Goal: Task Accomplishment & Management: Manage account settings

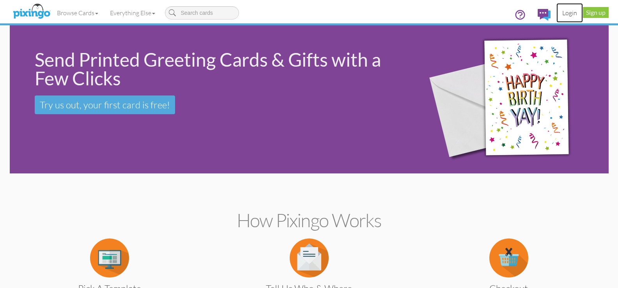
click at [567, 15] on link "Login" at bounding box center [569, 12] width 27 height 19
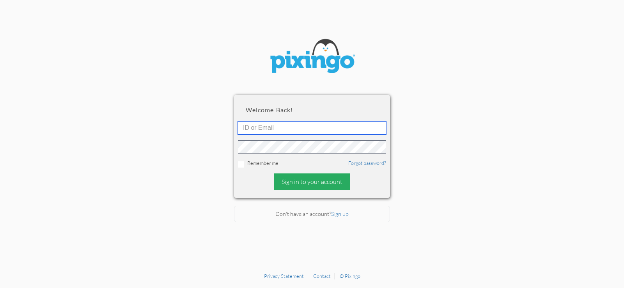
type input "[EMAIL_ADDRESS][DOMAIN_NAME]"
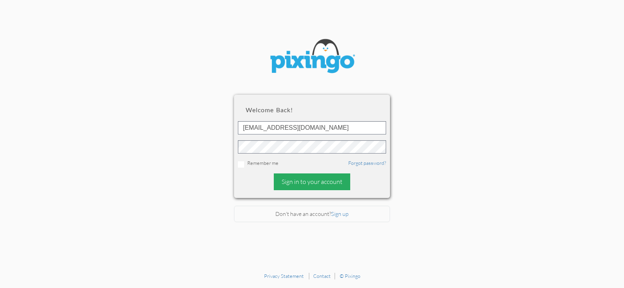
click at [328, 180] on div "Sign in to your account" at bounding box center [312, 181] width 76 height 17
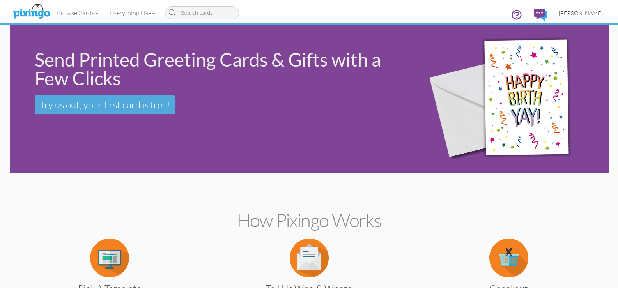
click at [579, 13] on span "[PERSON_NAME]" at bounding box center [581, 13] width 44 height 7
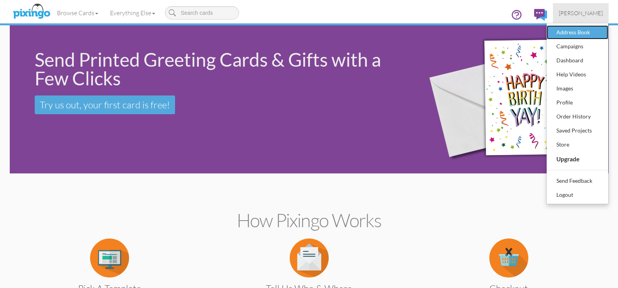
click at [570, 32] on div "Address Book" at bounding box center [577, 33] width 46 height 12
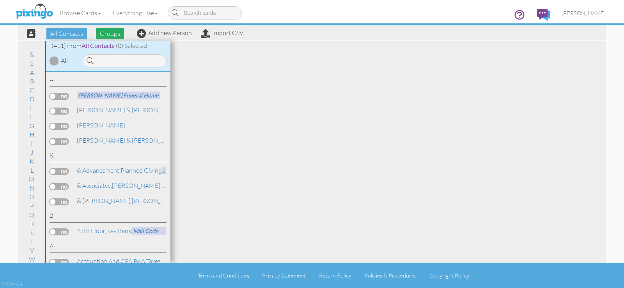
click at [115, 34] on span "Groups" at bounding box center [110, 34] width 28 height 12
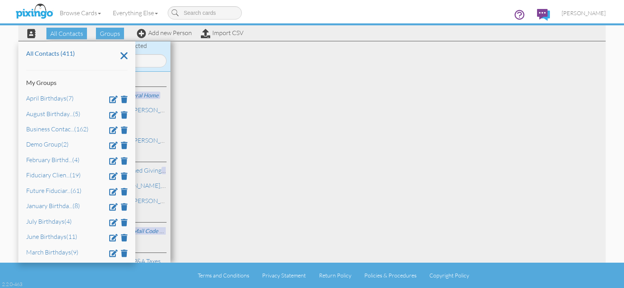
scroll to position [65, 0]
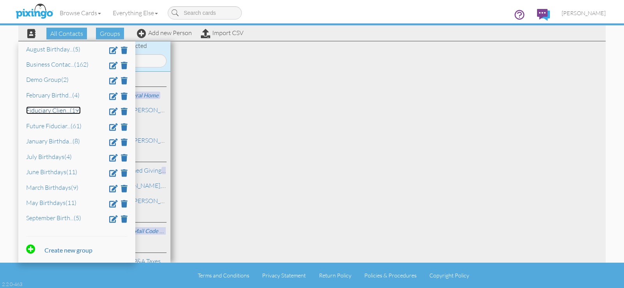
click at [52, 110] on link "Fiduciary Clien ... (19)" at bounding box center [53, 110] width 55 height 8
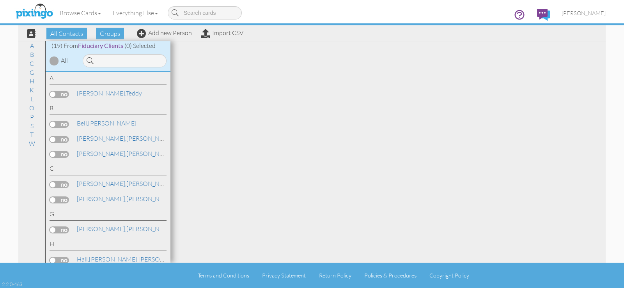
scroll to position [0, 0]
click at [111, 36] on span "Groups" at bounding box center [110, 34] width 28 height 12
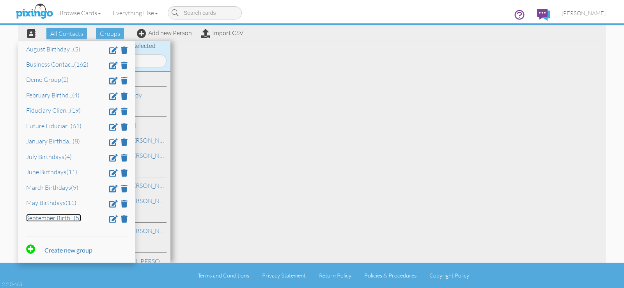
click at [62, 219] on link "September Birth ... (5)" at bounding box center [53, 218] width 55 height 8
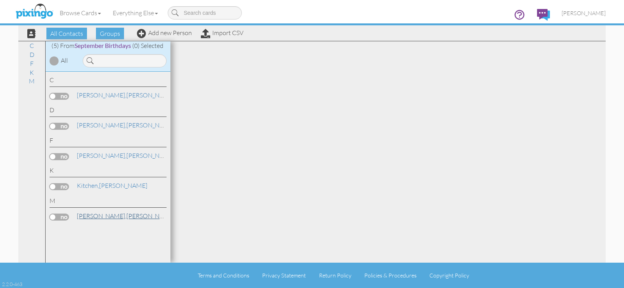
click at [105, 217] on link "[PERSON_NAME]" at bounding box center [125, 215] width 99 height 9
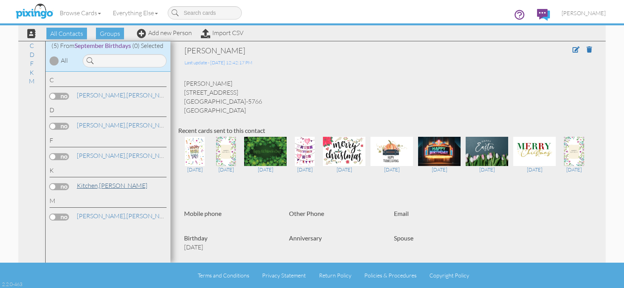
click at [84, 186] on span "Kitchen," at bounding box center [88, 186] width 22 height 8
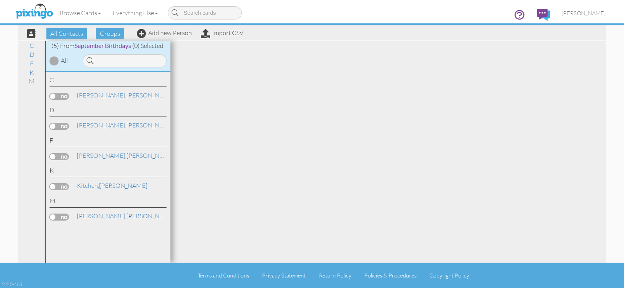
drag, startPoint x: 90, startPoint y: 173, endPoint x: 108, endPoint y: 150, distance: 29.1
click at [92, 171] on div "K" at bounding box center [108, 171] width 117 height 11
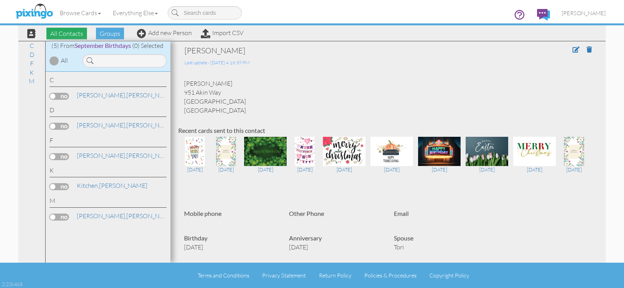
click at [74, 34] on span "All Contacts" at bounding box center [66, 34] width 41 height 12
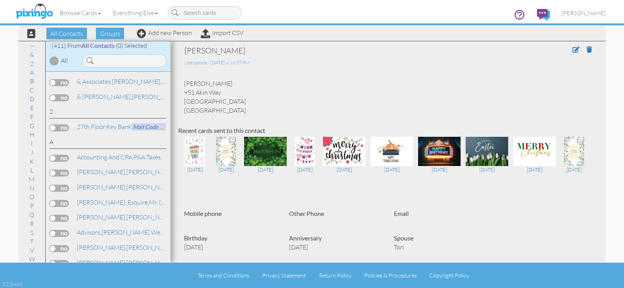
scroll to position [208, 0]
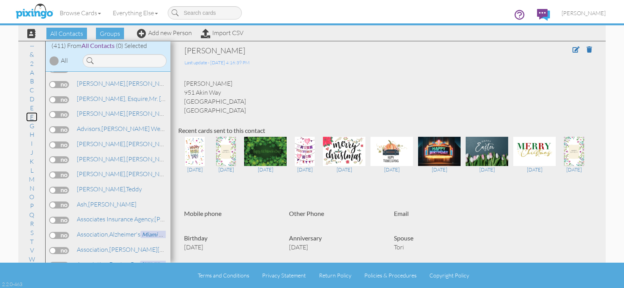
click at [29, 118] on link "F" at bounding box center [31, 116] width 11 height 9
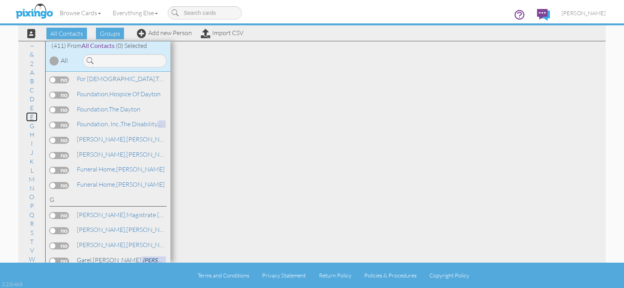
scroll to position [2277, 0]
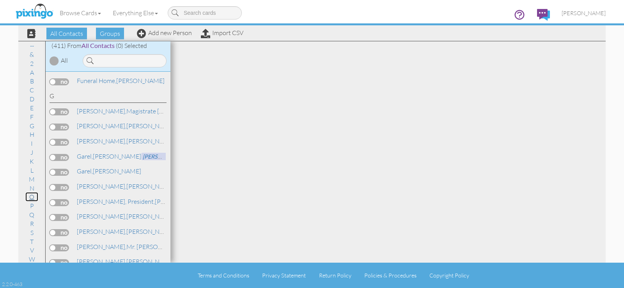
click at [31, 199] on link "O" at bounding box center [31, 196] width 13 height 9
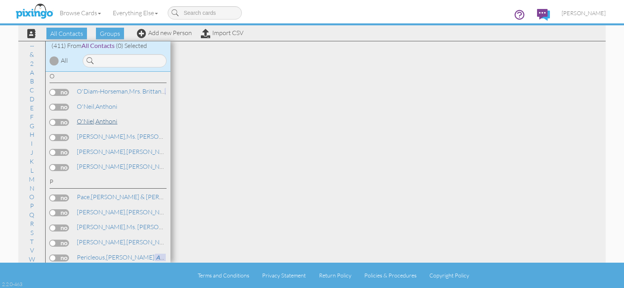
click at [104, 122] on link "[PERSON_NAME]" at bounding box center [97, 121] width 42 height 9
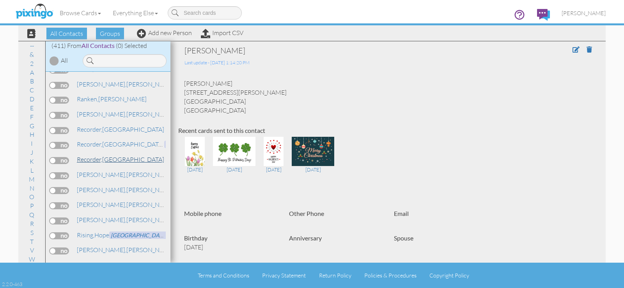
scroll to position [5093, 0]
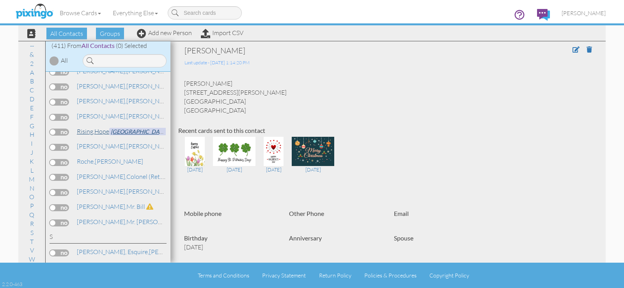
click at [132, 132] on span "[GEOGRAPHIC_DATA]" at bounding box center [139, 131] width 60 height 7
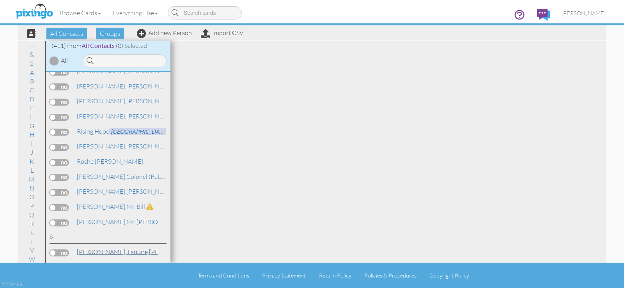
scroll to position [5197, 0]
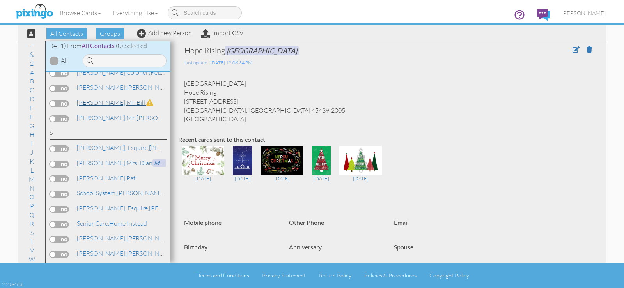
click at [115, 106] on link "[PERSON_NAME], Mr. Bill" at bounding box center [115, 102] width 78 height 9
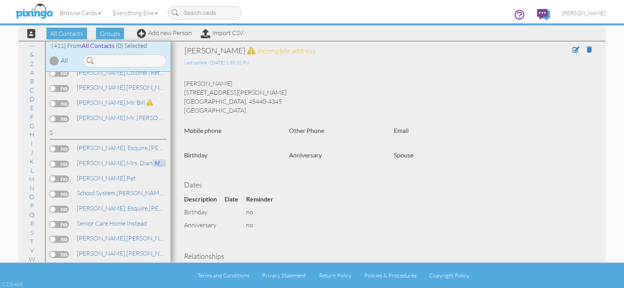
click at [241, 101] on div "[PERSON_NAME] [STREET_ADDRESS][PERSON_NAME] [GEOGRAPHIC_DATA], 45440-4345 [GEOG…" at bounding box center [387, 96] width 419 height 35
click at [572, 49] on span at bounding box center [575, 49] width 7 height 6
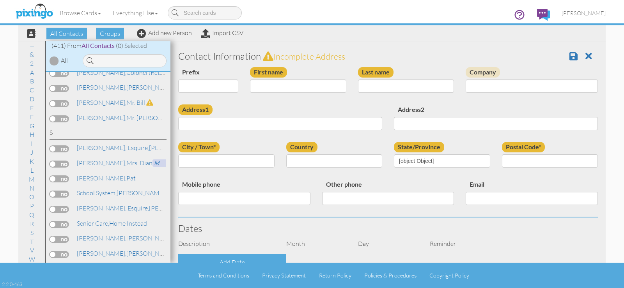
select select "string:Mr."
type input "Bill"
type input "[PERSON_NAME]"
type input "[STREET_ADDRESS][PERSON_NAME]"
type input "[GEOGRAPHIC_DATA]"
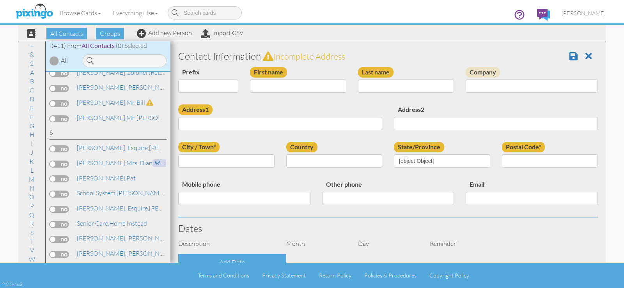
type input "45440-4345"
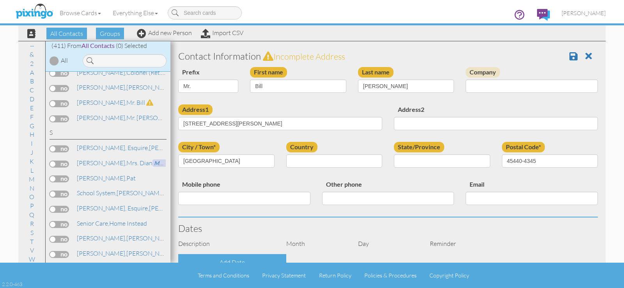
select select "object:3317"
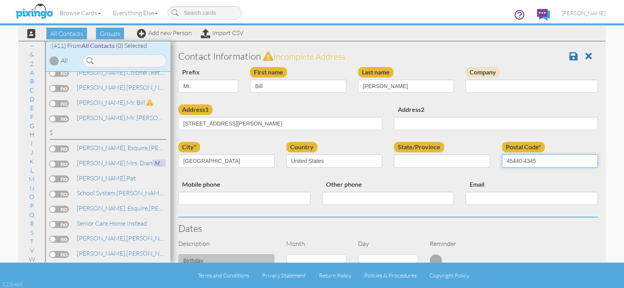
click at [532, 161] on input "45440-4345" at bounding box center [550, 160] width 96 height 13
type input "45440"
click at [569, 56] on span at bounding box center [573, 55] width 8 height 9
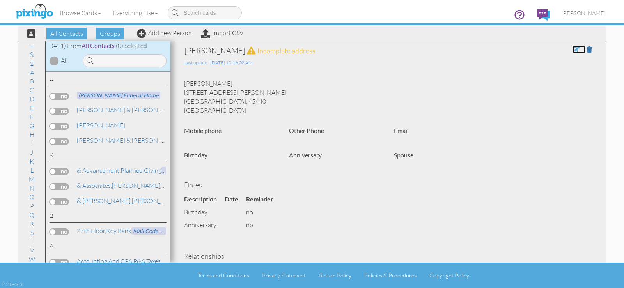
click at [572, 49] on span at bounding box center [575, 49] width 7 height 6
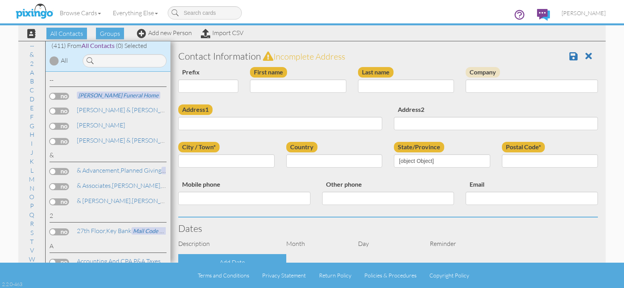
select select "string:Mr."
type input "Bill"
type input "[PERSON_NAME]"
type input "[STREET_ADDRESS][PERSON_NAME]"
type input "[GEOGRAPHIC_DATA]"
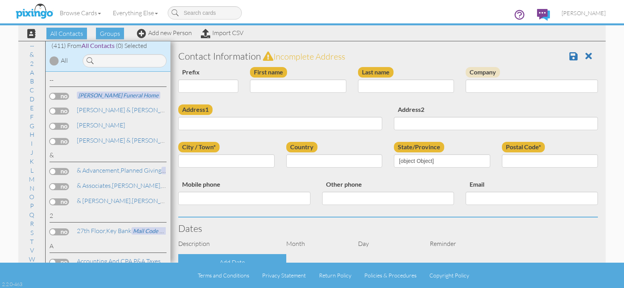
type input "45440"
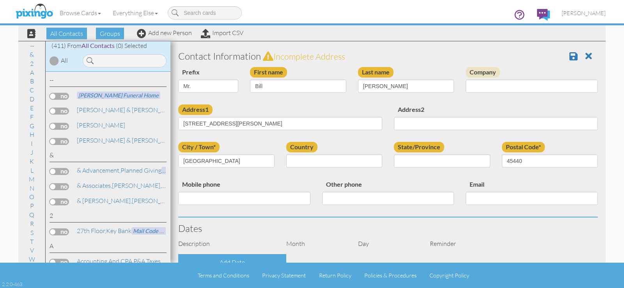
select select "object:1611"
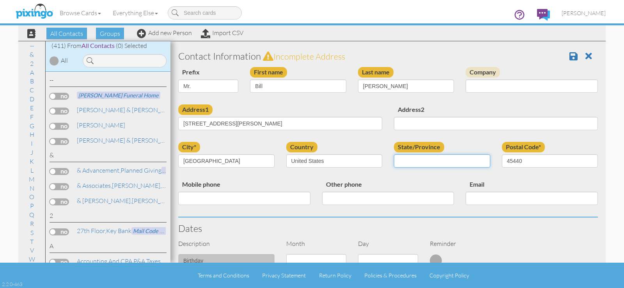
click at [441, 158] on select "AA (Military) AE (Military) Alabama Alaska American Samoa AP (Military) Arizona…" at bounding box center [442, 160] width 96 height 13
select select "object:1899"
click at [394, 154] on select "AA (Military) AE (Military) Alabama Alaska American Samoa AP (Military) Arizona…" at bounding box center [442, 160] width 96 height 13
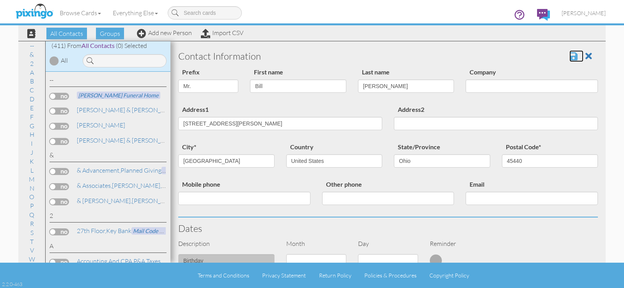
click at [569, 58] on span at bounding box center [573, 55] width 8 height 9
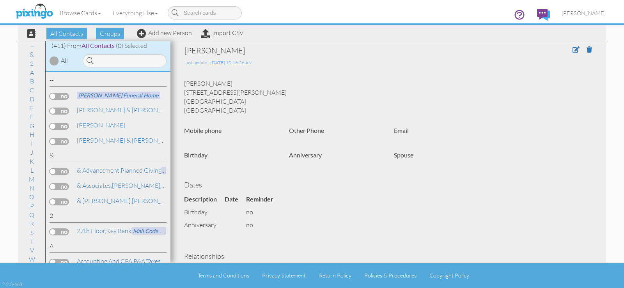
scroll to position [104, 0]
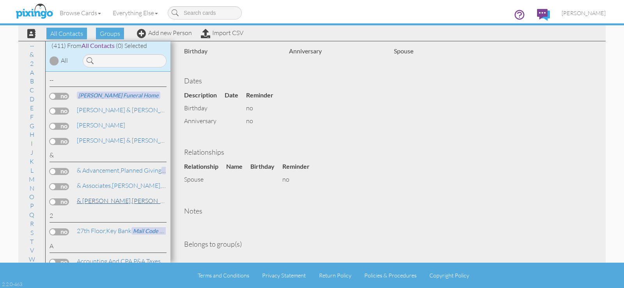
click at [100, 202] on span "& [PERSON_NAME]," at bounding box center [104, 201] width 55 height 8
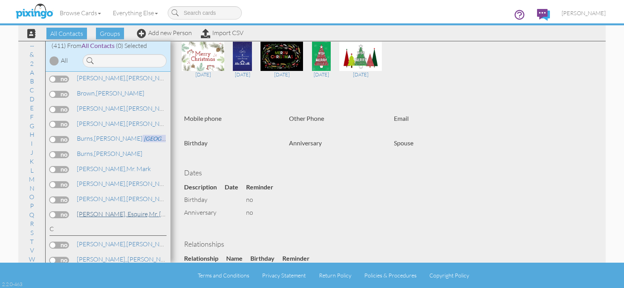
scroll to position [936, 0]
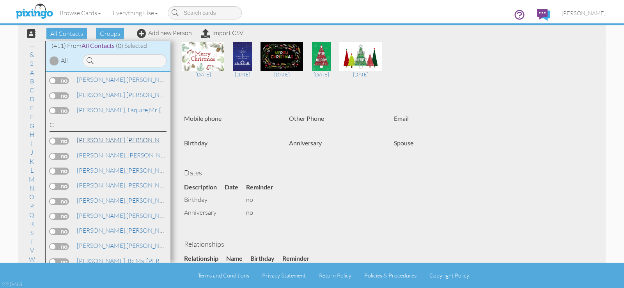
click at [110, 139] on link "Callahan, Clayton" at bounding box center [125, 139] width 99 height 9
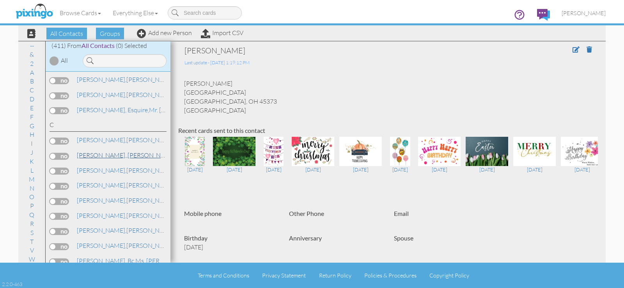
click at [176, 155] on span "[PERSON_NAME] Fargo Advisors" at bounding box center [218, 155] width 85 height 7
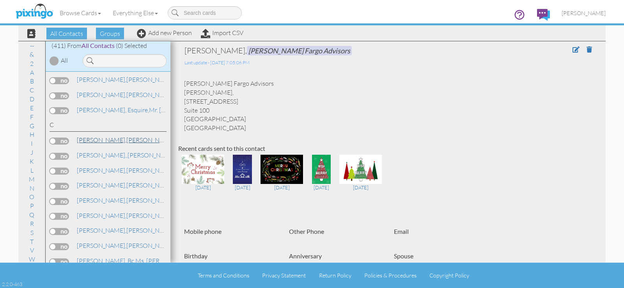
click at [121, 141] on link "Callahan, Clayton" at bounding box center [125, 139] width 99 height 9
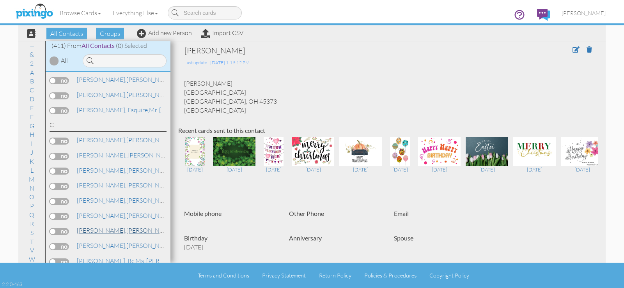
click at [105, 232] on link "Carles, Sally" at bounding box center [125, 230] width 99 height 9
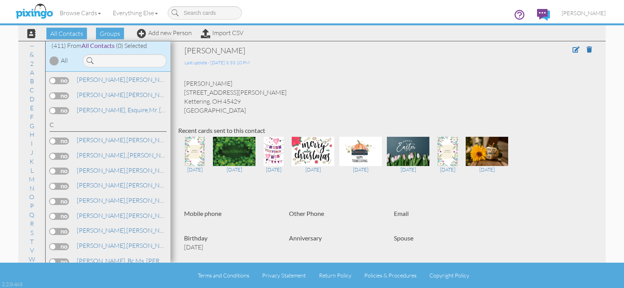
drag, startPoint x: 442, startPoint y: 55, endPoint x: 520, endPoint y: 11, distance: 90.0
click at [458, 46] on div "Sally Carles" at bounding box center [345, 50] width 323 height 11
click at [575, 13] on span "[PERSON_NAME]" at bounding box center [583, 13] width 44 height 7
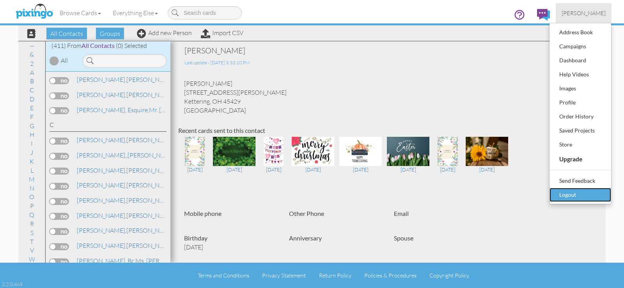
click at [566, 195] on div "Logout" at bounding box center [580, 195] width 46 height 12
